Goal: Task Accomplishment & Management: Use online tool/utility

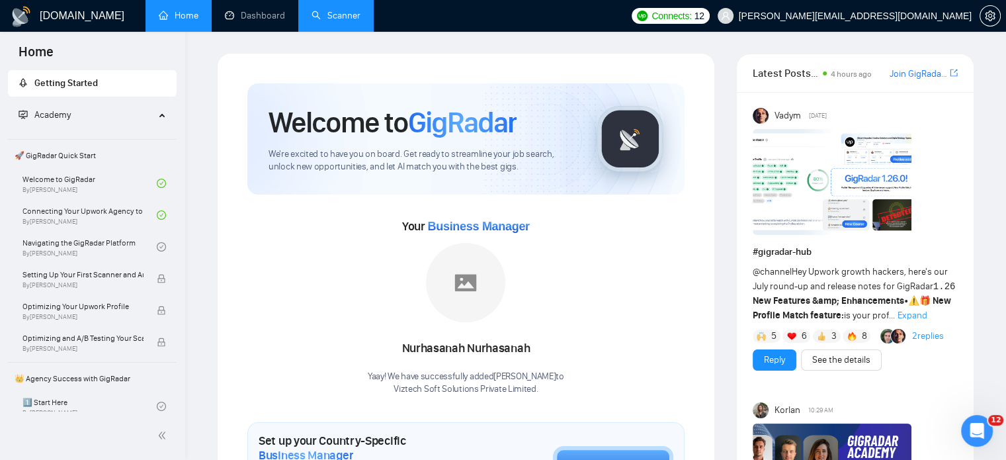
click at [347, 21] on link "Scanner" at bounding box center [336, 15] width 49 height 11
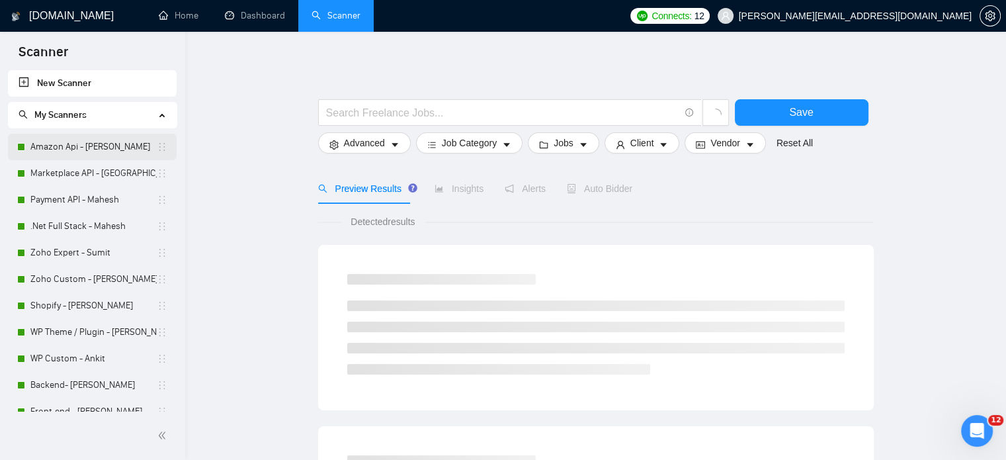
click at [53, 148] on link "Amazon Api - [PERSON_NAME]" at bounding box center [93, 147] width 126 height 26
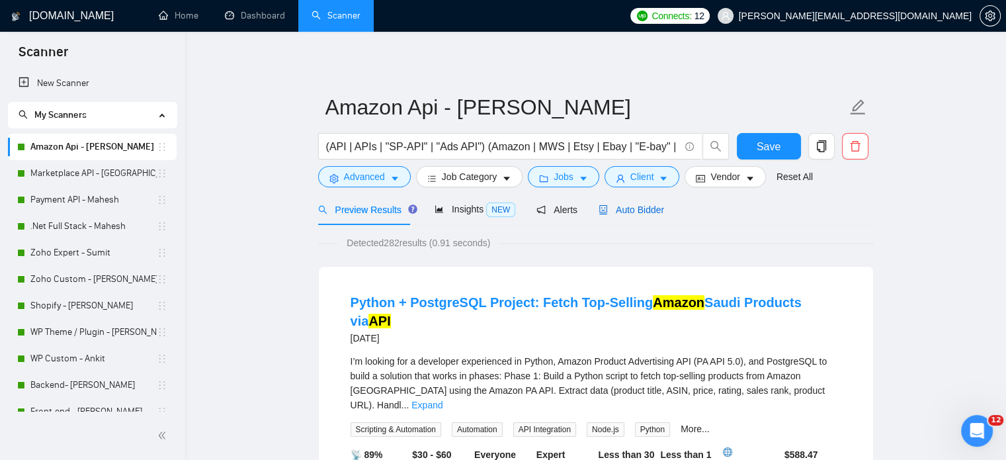
click at [625, 211] on span "Auto Bidder" at bounding box center [631, 209] width 65 height 11
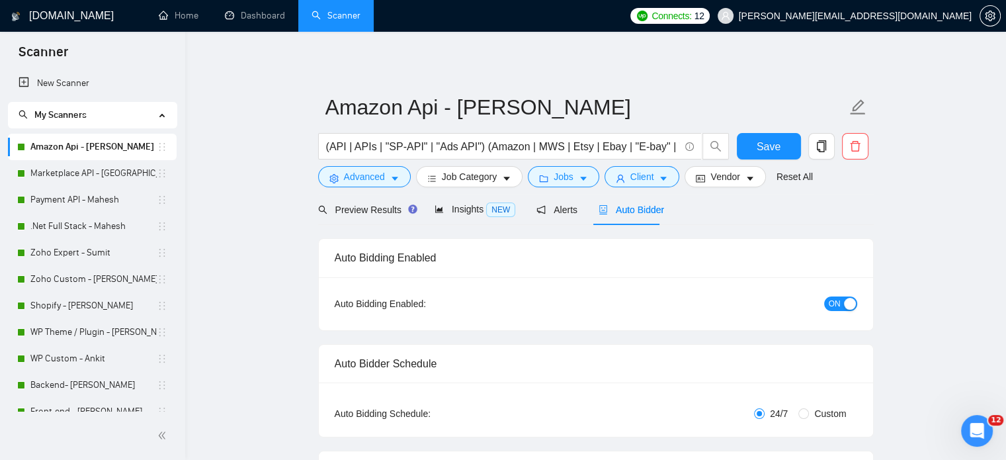
radio input "false"
radio input "true"
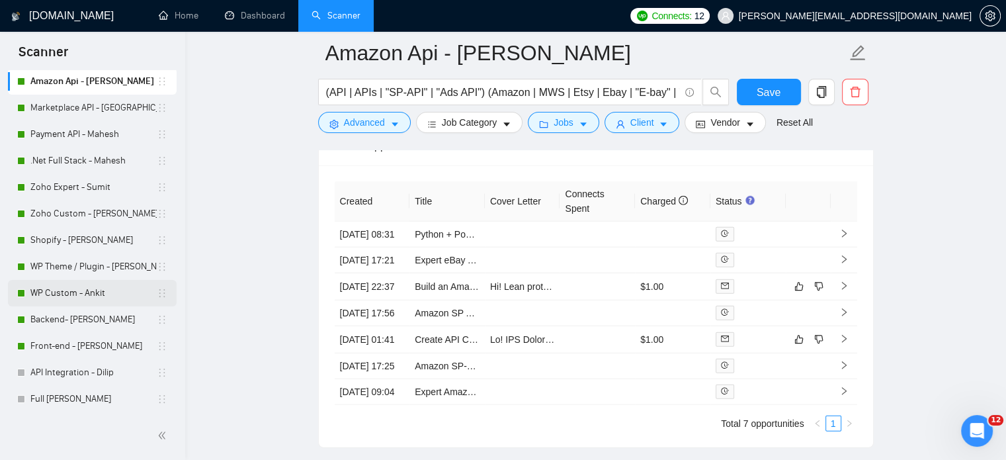
scroll to position [66, 0]
click at [251, 13] on link "Dashboard" at bounding box center [255, 15] width 60 height 11
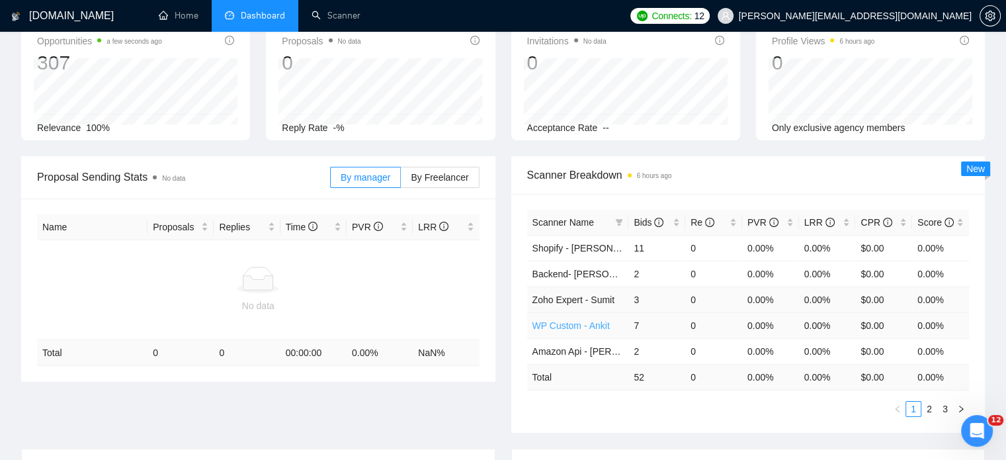
scroll to position [132, 0]
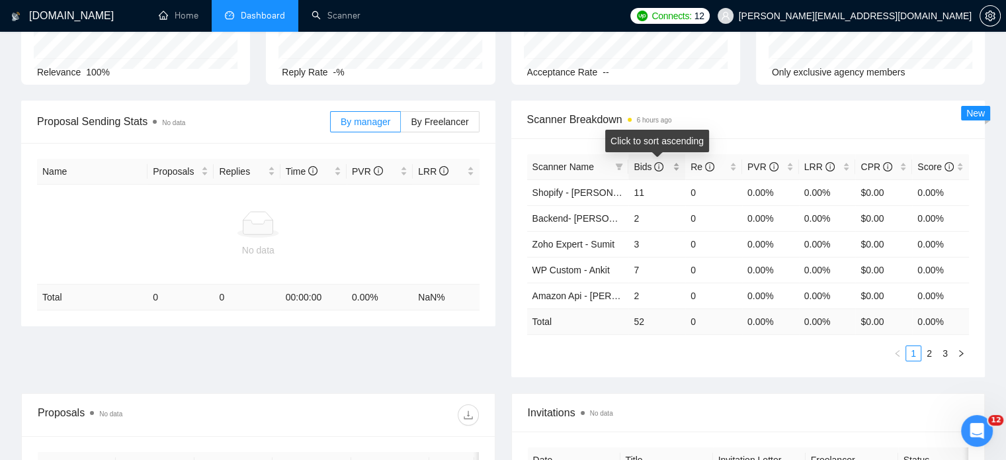
click at [673, 163] on div "Bids" at bounding box center [657, 166] width 46 height 15
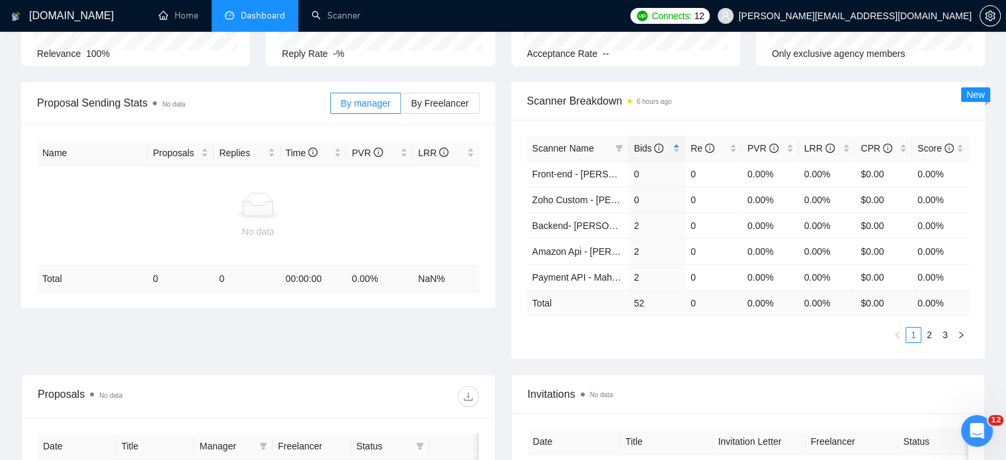
scroll to position [71, 0]
